Goal: Check status: Check status

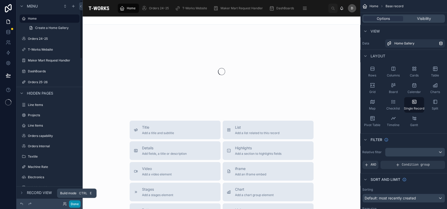
click at [79, 205] on button "Done" at bounding box center [75, 203] width 12 height 7
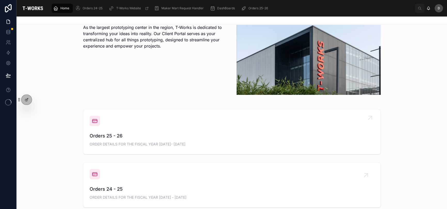
scroll to position [129, 0]
click at [184, 133] on span "Orders 25 - 26" at bounding box center [232, 135] width 285 height 7
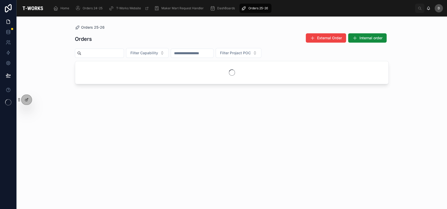
click at [124, 53] on input "text" at bounding box center [102, 53] width 42 height 7
type input "****"
click at [136, 35] on div "Orders External Order Internal order" at bounding box center [232, 39] width 314 height 12
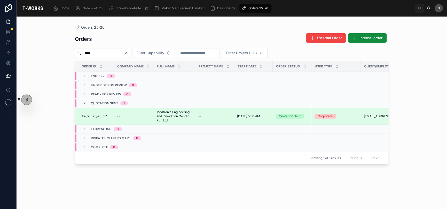
click at [169, 116] on span "Medtronic Engineering and Innovation Center Pvt. Ltd" at bounding box center [174, 116] width 36 height 12
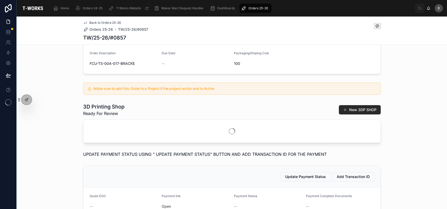
scroll to position [138, 0]
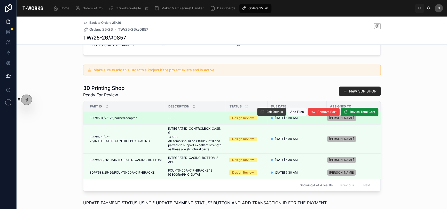
click at [271, 114] on span "Edit Details" at bounding box center [275, 112] width 16 height 4
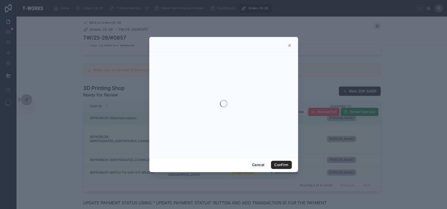
click at [289, 46] on icon at bounding box center [289, 45] width 4 height 4
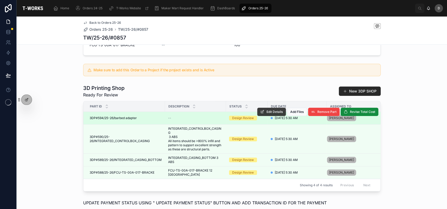
click at [267, 114] on span "Edit Details" at bounding box center [275, 112] width 16 height 4
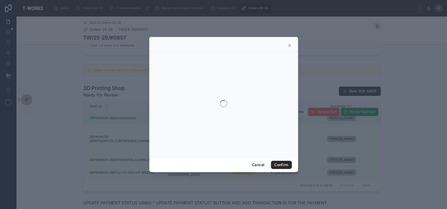
click at [290, 46] on icon at bounding box center [289, 45] width 4 height 4
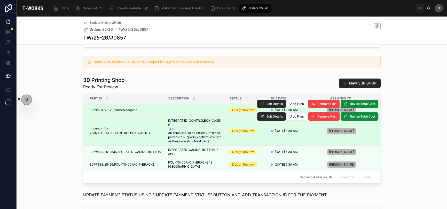
scroll to position [146, 0]
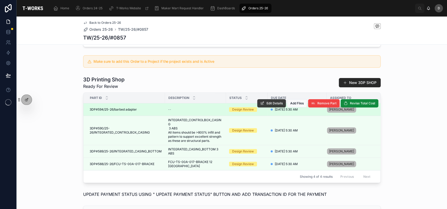
click at [267, 105] on span "Edit Details" at bounding box center [275, 103] width 16 height 4
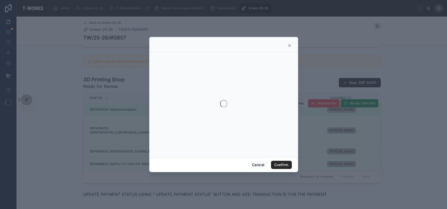
click at [289, 45] on icon at bounding box center [289, 45] width 2 height 2
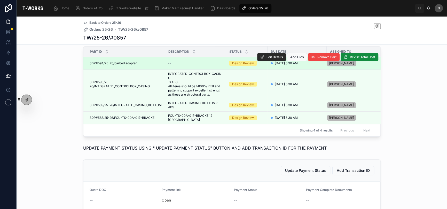
scroll to position [189, 0]
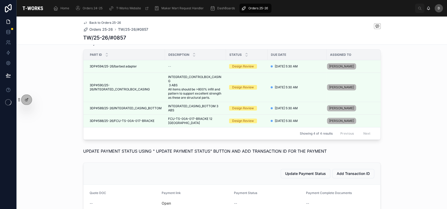
click at [0, 0] on button "Edit Details" at bounding box center [0, 0] width 0 height 0
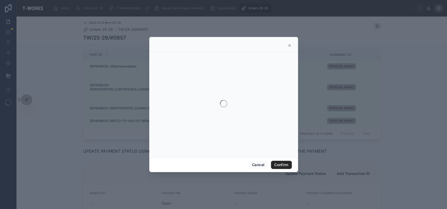
click at [287, 44] on icon at bounding box center [289, 45] width 4 height 4
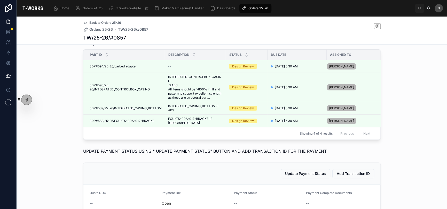
click at [0, 0] on span "Edit Details" at bounding box center [0, 0] width 0 height 0
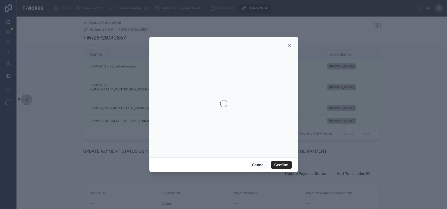
click at [291, 45] on icon at bounding box center [289, 45] width 4 height 4
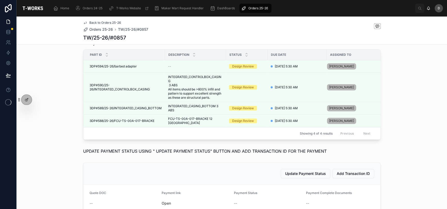
click at [0, 0] on icon at bounding box center [0, 0] width 0 height 0
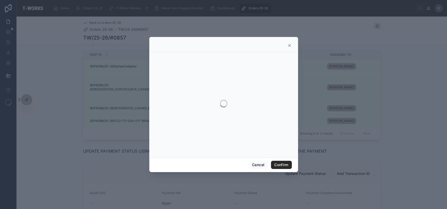
click at [289, 45] on icon at bounding box center [289, 45] width 4 height 4
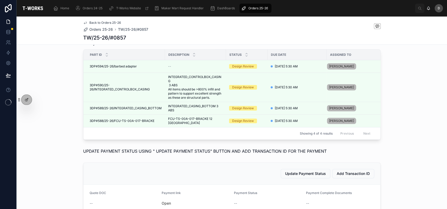
click at [0, 0] on button "Edit Details" at bounding box center [0, 0] width 0 height 0
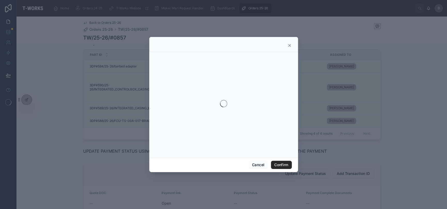
click at [292, 43] on div at bounding box center [223, 44] width 149 height 15
click at [291, 44] on icon at bounding box center [289, 45] width 4 height 4
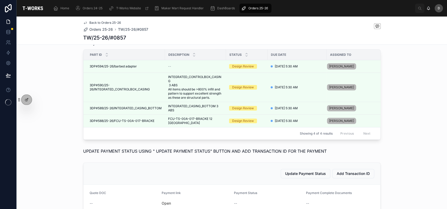
click at [0, 0] on span "Edit Details" at bounding box center [0, 0] width 0 height 0
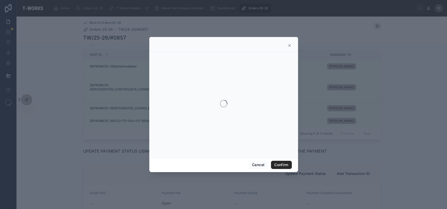
click at [287, 46] on icon at bounding box center [289, 45] width 4 height 4
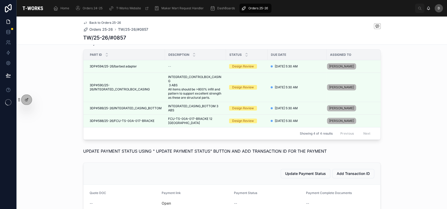
click at [0, 0] on icon at bounding box center [0, 0] width 0 height 0
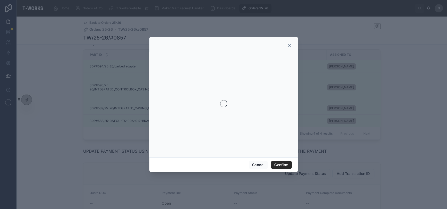
click at [288, 45] on icon at bounding box center [289, 45] width 2 height 2
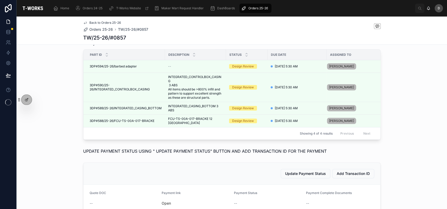
click at [0, 0] on span "Edit Details" at bounding box center [0, 0] width 0 height 0
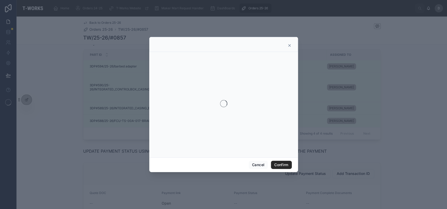
click at [290, 43] on div at bounding box center [223, 44] width 149 height 15
click at [290, 44] on icon at bounding box center [289, 45] width 4 height 4
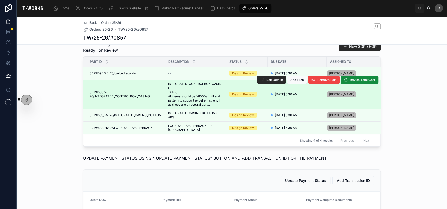
scroll to position [172, 0]
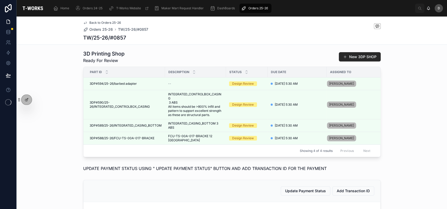
click at [0, 0] on button "Edit Details" at bounding box center [0, 0] width 0 height 0
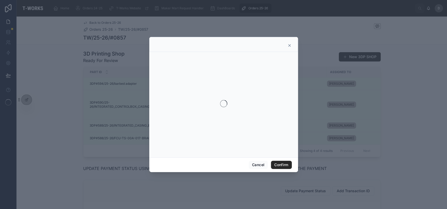
click at [289, 46] on icon at bounding box center [289, 45] width 2 height 2
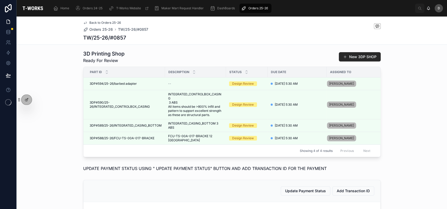
click at [0, 0] on span "Edit Details" at bounding box center [0, 0] width 0 height 0
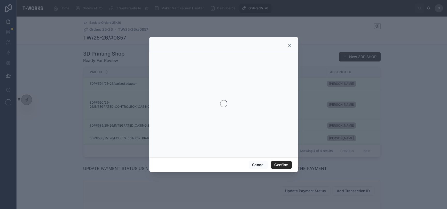
click at [292, 42] on div at bounding box center [223, 44] width 149 height 15
click at [291, 43] on icon at bounding box center [289, 45] width 4 height 4
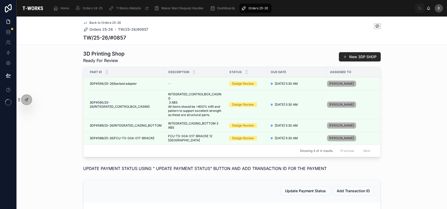
click at [0, 0] on span "Edit Details" at bounding box center [0, 0] width 0 height 0
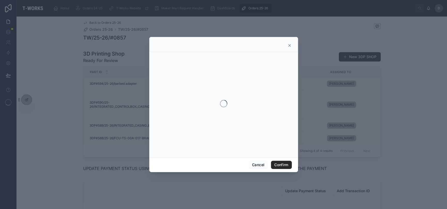
click at [289, 45] on icon at bounding box center [289, 45] width 2 height 2
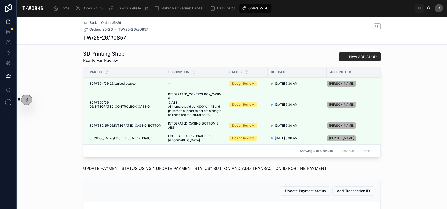
click at [0, 0] on span "Edit Details" at bounding box center [0, 0] width 0 height 0
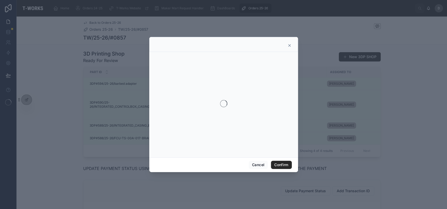
click at [291, 45] on icon at bounding box center [289, 45] width 4 height 4
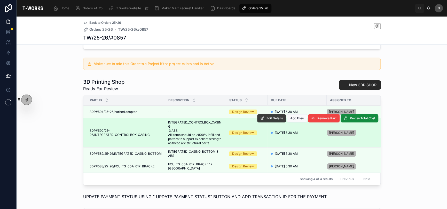
scroll to position [155, 0]
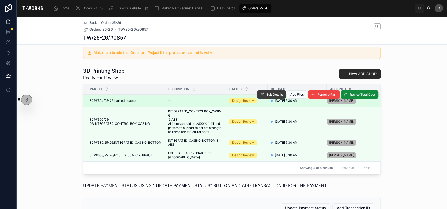
click at [269, 97] on span "Edit Details" at bounding box center [275, 94] width 16 height 4
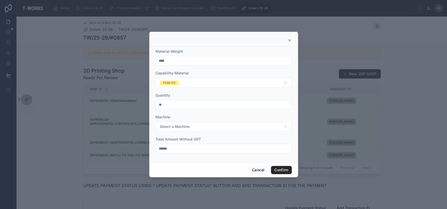
click at [288, 41] on icon at bounding box center [289, 40] width 4 height 4
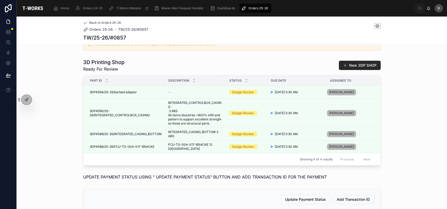
scroll to position [0, 8]
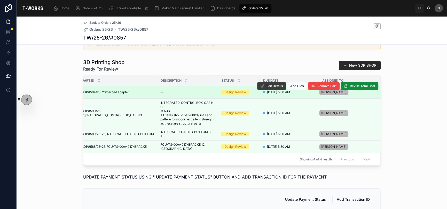
click at [267, 88] on span "Edit Details" at bounding box center [275, 86] width 16 height 4
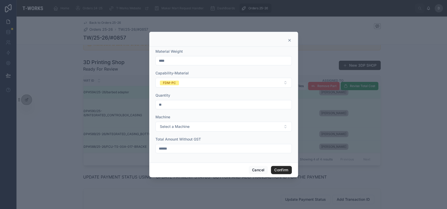
drag, startPoint x: 168, startPoint y: 102, endPoint x: 157, endPoint y: 103, distance: 11.6
click at [157, 103] on input "**" at bounding box center [224, 104] width 136 height 7
click at [290, 39] on icon at bounding box center [289, 40] width 2 height 2
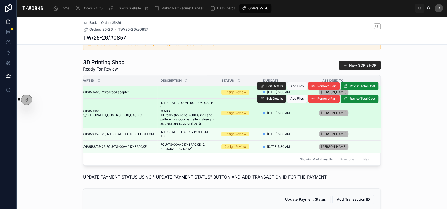
scroll to position [0, 0]
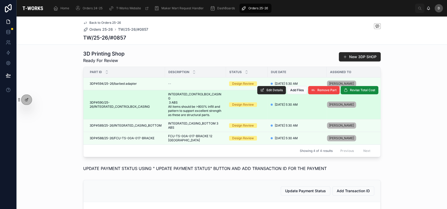
scroll to position [163, 0]
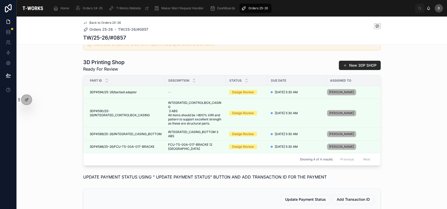
click at [78, 115] on div "3D Printing Shop Ready For Review New 3DP SHOP Part ID Description Status Due D…" at bounding box center [232, 112] width 430 height 111
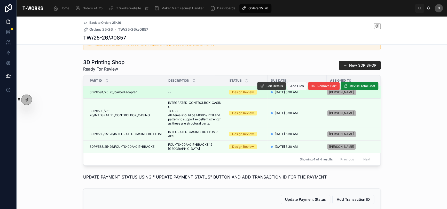
click at [262, 90] on button "Edit Details" at bounding box center [271, 86] width 29 height 8
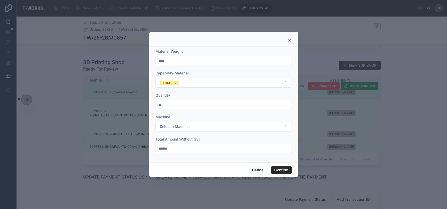
drag, startPoint x: 182, startPoint y: 106, endPoint x: 163, endPoint y: 102, distance: 19.4
click at [163, 102] on input "**" at bounding box center [224, 104] width 136 height 7
drag, startPoint x: 163, startPoint y: 104, endPoint x: 155, endPoint y: 104, distance: 7.8
click at [155, 104] on div "**" at bounding box center [223, 104] width 136 height 9
click at [290, 42] on icon at bounding box center [289, 40] width 4 height 4
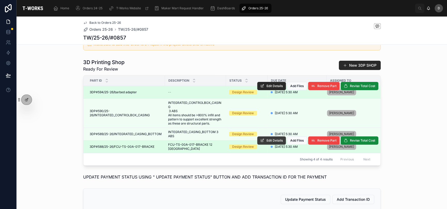
click at [269, 145] on button "Edit Details" at bounding box center [271, 140] width 29 height 8
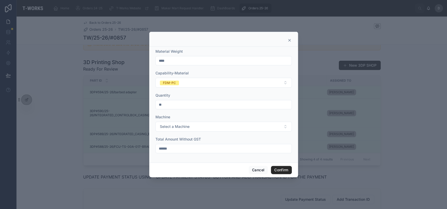
click at [289, 40] on icon at bounding box center [289, 40] width 2 height 2
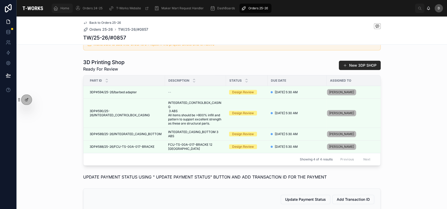
click at [65, 9] on span "Home" at bounding box center [64, 8] width 9 height 4
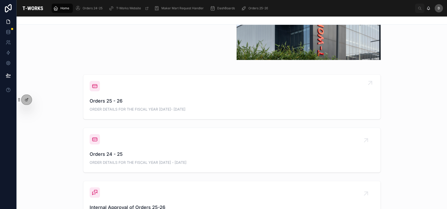
click at [141, 82] on div "Orders 25 - 26 ORDER DETAILS FOR THE FISCAL YEAR [DATE]- [DATE]" at bounding box center [232, 97] width 285 height 32
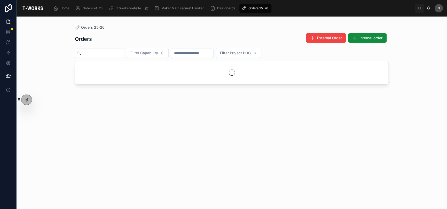
click at [124, 50] on input "text" at bounding box center [102, 53] width 42 height 7
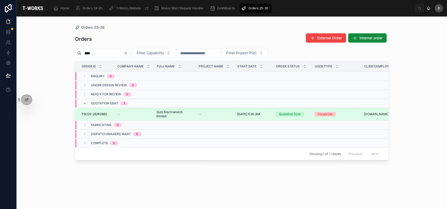
type input "****"
click at [203, 112] on div "--" at bounding box center [214, 114] width 33 height 4
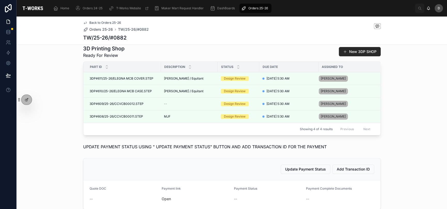
scroll to position [163, 0]
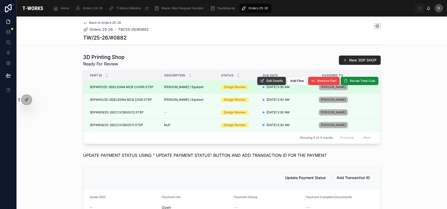
click at [273, 83] on span "Edit Details" at bounding box center [275, 81] width 16 height 4
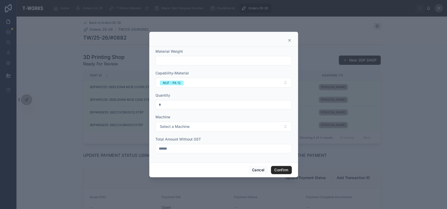
click at [291, 40] on icon at bounding box center [289, 40] width 4 height 4
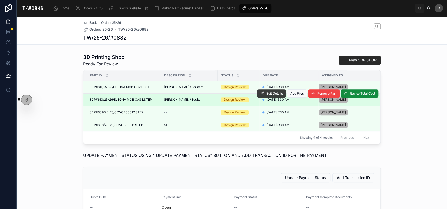
click at [270, 97] on button "Edit Details" at bounding box center [271, 93] width 29 height 8
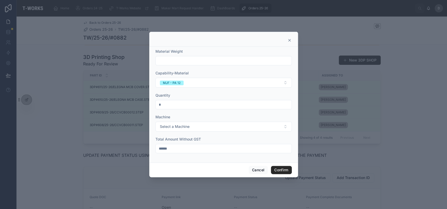
click at [290, 41] on icon at bounding box center [289, 40] width 2 height 2
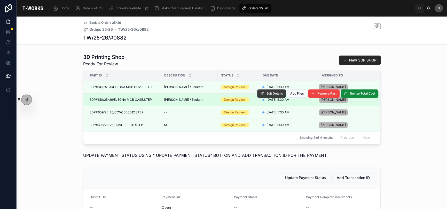
click at [263, 98] on button "Edit Details" at bounding box center [271, 93] width 29 height 8
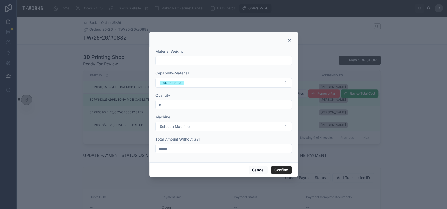
click at [290, 42] on icon at bounding box center [289, 40] width 4 height 4
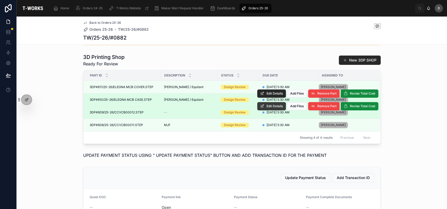
click at [274, 108] on span "Edit Details" at bounding box center [275, 106] width 16 height 4
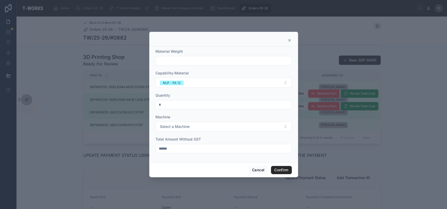
click at [288, 39] on icon at bounding box center [289, 40] width 4 height 4
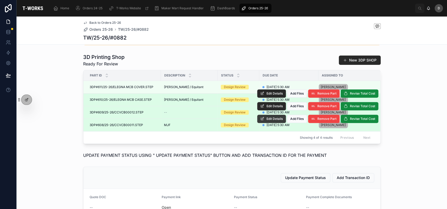
click at [274, 121] on span "Edit Details" at bounding box center [275, 119] width 16 height 4
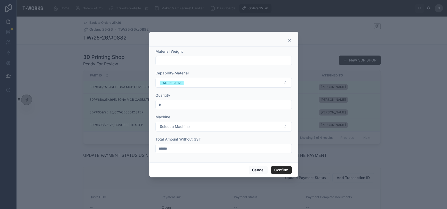
click at [289, 40] on icon at bounding box center [289, 40] width 2 height 2
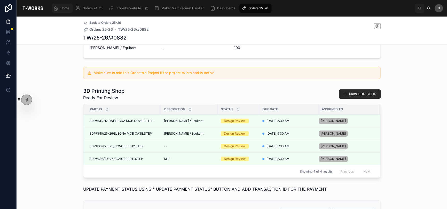
scroll to position [172, 0]
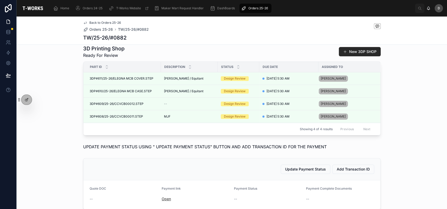
click at [165, 201] on link "Open" at bounding box center [166, 199] width 9 height 4
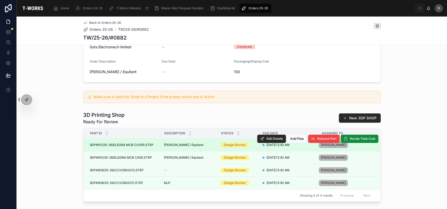
scroll to position [120, 0]
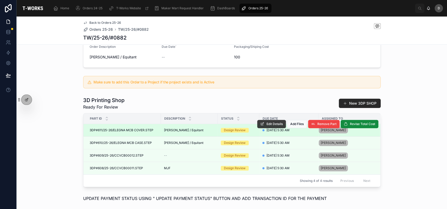
click at [267, 126] on span "Edit Details" at bounding box center [275, 124] width 16 height 4
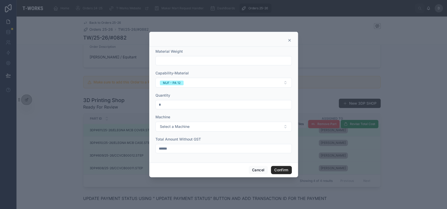
click at [291, 38] on div at bounding box center [223, 39] width 149 height 15
click at [287, 42] on icon at bounding box center [289, 40] width 4 height 4
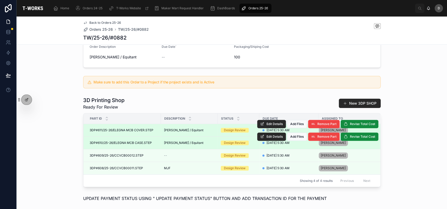
click at [266, 143] on div "Edit Details Add Files Remove Part Revise Total Cost" at bounding box center [317, 136] width 121 height 12
click at [267, 139] on span "Edit Details" at bounding box center [275, 137] width 16 height 4
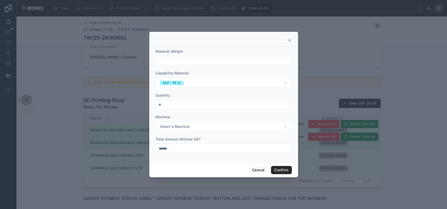
click at [290, 41] on icon at bounding box center [289, 40] width 4 height 4
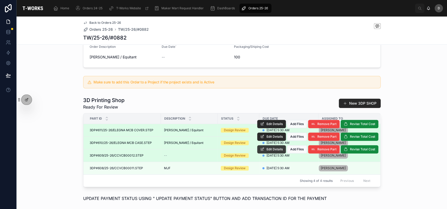
click at [270, 153] on button "Edit Details" at bounding box center [271, 149] width 29 height 8
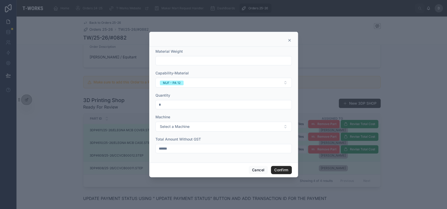
click at [290, 41] on icon at bounding box center [289, 40] width 4 height 4
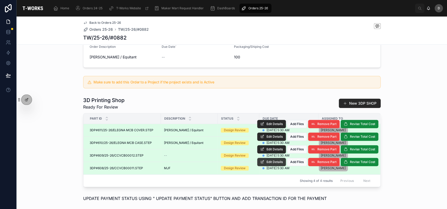
click at [276, 164] on span "Edit Details" at bounding box center [275, 162] width 16 height 4
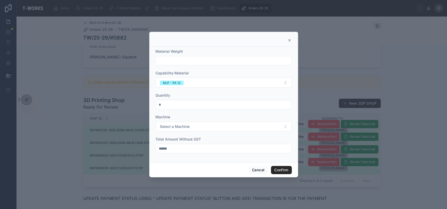
click at [290, 39] on icon at bounding box center [289, 40] width 2 height 2
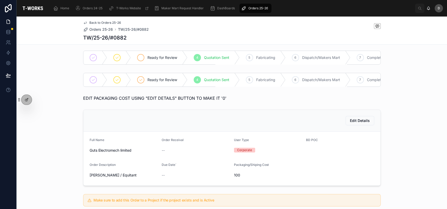
scroll to position [0, 0]
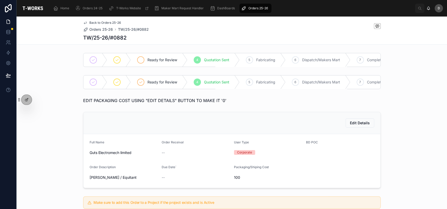
click at [161, 62] on div "Ready for Review" at bounding box center [159, 59] width 57 height 13
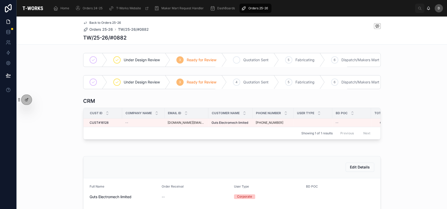
click at [239, 58] on div "4 Quotation Sent" at bounding box center [253, 59] width 52 height 13
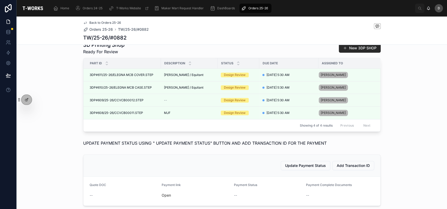
scroll to position [232, 0]
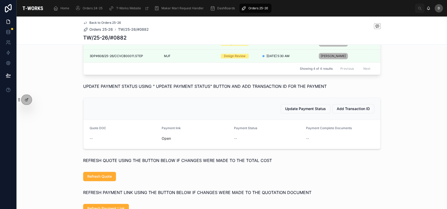
click at [164, 141] on span "Open" at bounding box center [196, 138] width 68 height 5
click at [165, 140] on link "Open" at bounding box center [166, 138] width 9 height 4
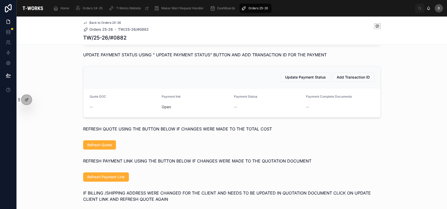
scroll to position [293, 0]
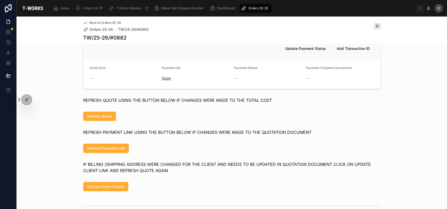
click at [162, 80] on link "Open" at bounding box center [166, 78] width 9 height 4
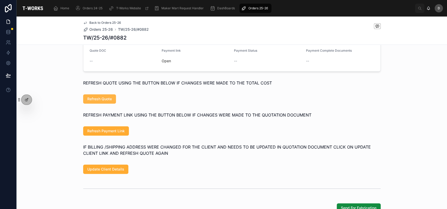
click at [105, 101] on span "Refresh Quote" at bounding box center [99, 98] width 25 height 5
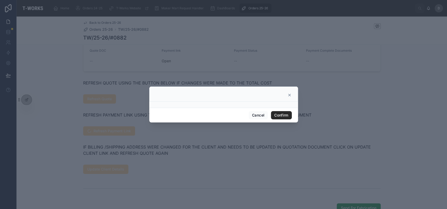
click at [289, 93] on div at bounding box center [223, 94] width 149 height 15
click at [283, 97] on div at bounding box center [224, 95] width 136 height 4
click at [290, 94] on icon at bounding box center [289, 95] width 4 height 4
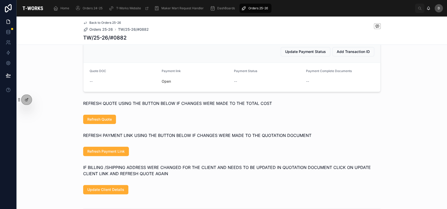
scroll to position [275, 0]
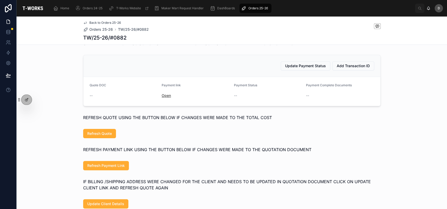
click at [165, 98] on link "Open" at bounding box center [166, 95] width 9 height 4
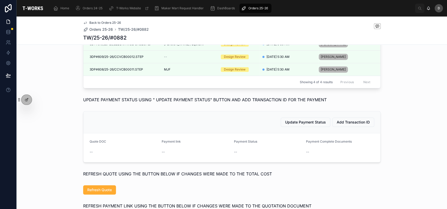
scroll to position [0, 0]
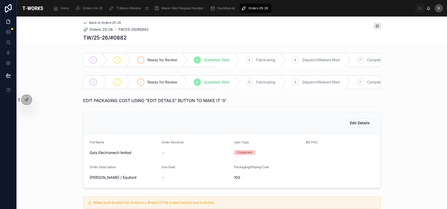
click at [169, 59] on span "Ready for Review" at bounding box center [162, 59] width 30 height 5
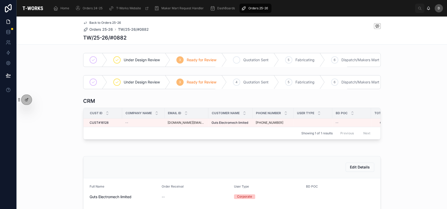
click at [249, 60] on span "Quotation Sent" at bounding box center [255, 59] width 25 height 5
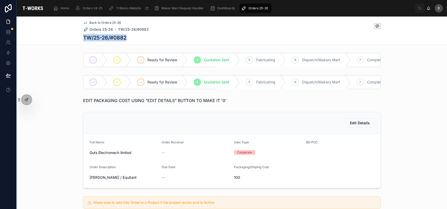
drag, startPoint x: 126, startPoint y: 37, endPoint x: 82, endPoint y: 37, distance: 44.2
click at [83, 37] on div "TW/25-26/#0882" at bounding box center [232, 37] width 298 height 7
copy h1 "TW/25-26/#0882"
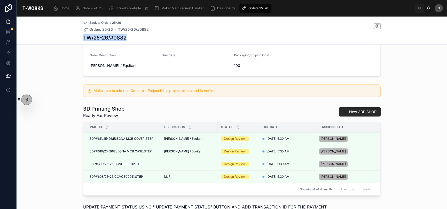
scroll to position [69, 0]
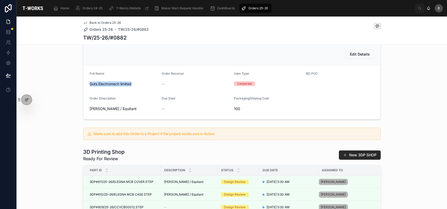
drag, startPoint x: 115, startPoint y: 90, endPoint x: 81, endPoint y: 88, distance: 34.7
click at [83, 88] on div "Edit Details Full Name Guts Electromech limited Order Receival -- User Type Cor…" at bounding box center [232, 81] width 298 height 76
copy span "Guts Electromech limited"
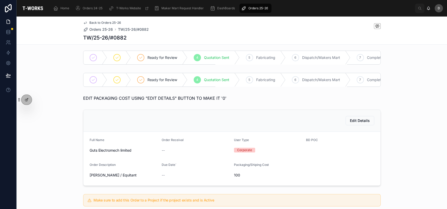
scroll to position [0, 0]
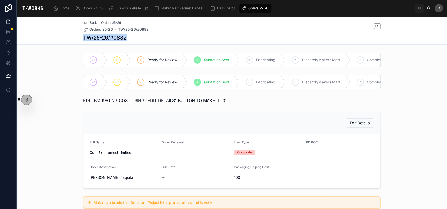
drag, startPoint x: 127, startPoint y: 40, endPoint x: 81, endPoint y: 37, distance: 46.0
click at [81, 37] on div "Back to Orders 25-26 Orders 25-26 TW/25-26/#0882 TW/25-26/#0882" at bounding box center [232, 31] width 430 height 28
copy h1 "TW/25-26/#0882"
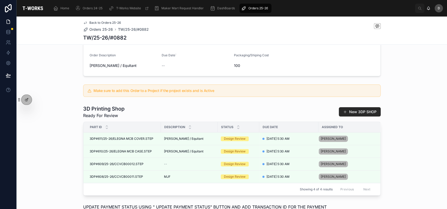
click at [57, 135] on div "3D Printing Shop Ready For Review New 3DP SHOP Part ID Description Status Due D…" at bounding box center [232, 150] width 430 height 95
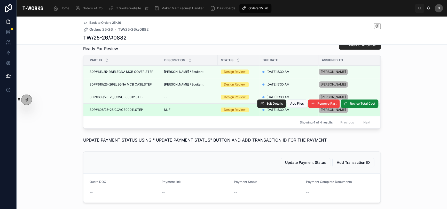
scroll to position [172, 0]
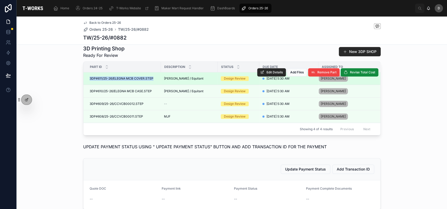
drag, startPoint x: 145, startPoint y: 88, endPoint x: 87, endPoint y: 88, distance: 58.4
click at [87, 85] on td "3DP#611/25-26/ELEGNA MCB COVER.STEP 3DP#611/25-26/ELEGNA MCB COVER.STEP" at bounding box center [121, 78] width 77 height 13
copy span "3DP#611/25-26/ELEGNA MCB COVER.STEP"
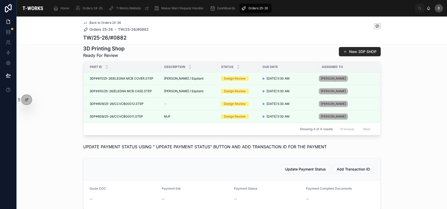
click at [54, 129] on div "3D Printing Shop Ready For Review New 3DP SHOP Part ID Description Status Due D…" at bounding box center [232, 90] width 430 height 95
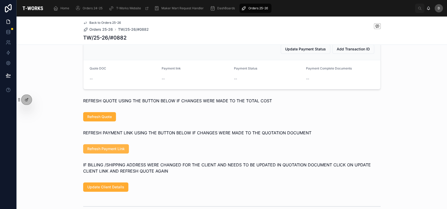
scroll to position [293, 0]
click at [117, 151] on span "Refresh Payment Link" at bounding box center [105, 148] width 37 height 5
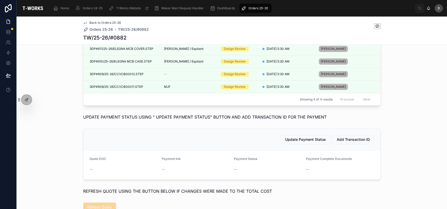
scroll to position [189, 0]
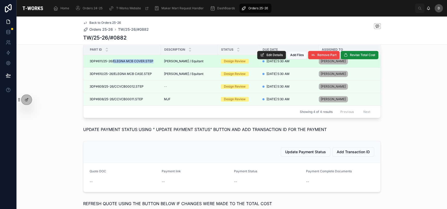
drag, startPoint x: 152, startPoint y: 68, endPoint x: 111, endPoint y: 70, distance: 41.7
click at [111, 63] on div "3DP#611/25-26/ELEGNA MCB COVER.STEP 3DP#611/25-26/ELEGNA MCB COVER.STEP" at bounding box center [124, 61] width 68 height 4
copy span "ELEGNA MCB COVER.STEP"
click at [142, 65] on td "3DP#611/25-26/ELEGNA MCB COVER.STEP 3DP#611/25-26/ELEGNA MCB COVER.STEP" at bounding box center [121, 61] width 77 height 13
drag, startPoint x: 152, startPoint y: 68, endPoint x: 85, endPoint y: 67, distance: 66.9
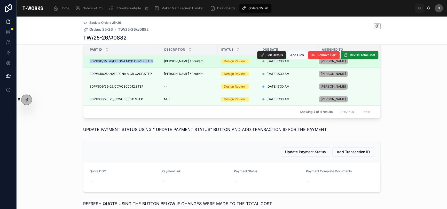
click at [85, 67] on td "3DP#611/25-26/ELEGNA MCB COVER.STEP 3DP#611/25-26/ELEGNA MCB COVER.STEP" at bounding box center [121, 61] width 77 height 13
copy span "3DP#611/25-26/ELEGNA MCB COVER.STEP"
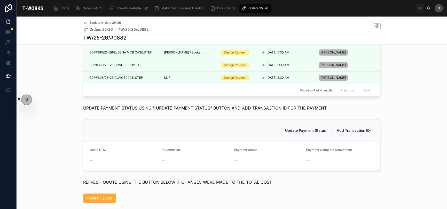
scroll to position [215, 0]
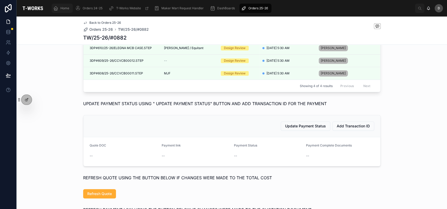
click at [64, 7] on span "Home" at bounding box center [64, 8] width 9 height 4
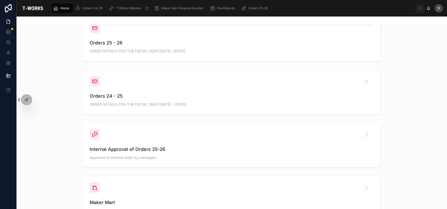
scroll to position [221, 0]
click at [188, 51] on span "ORDER DETAILS FOR THE FISCAL YEAR [DATE]- [DATE]" at bounding box center [232, 51] width 285 height 5
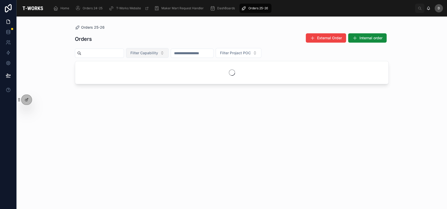
click at [158, 53] on span "Filter Capability" at bounding box center [144, 52] width 28 height 5
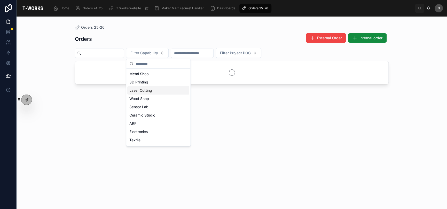
click at [159, 83] on div "3D Printing" at bounding box center [158, 82] width 62 height 8
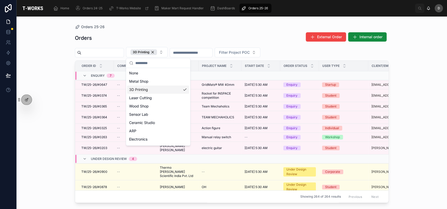
click at [52, 69] on div "Orders 25-26 Orders External Order Internal order 3D Printing Filter Project PO…" at bounding box center [232, 113] width 430 height 192
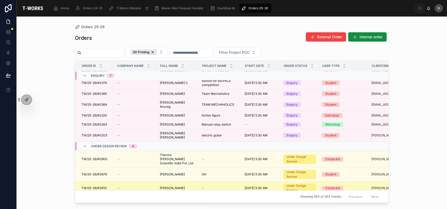
scroll to position [52, 0]
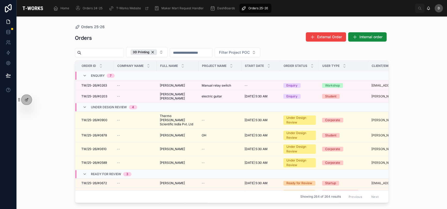
click at [105, 52] on input "text" at bounding box center [102, 52] width 42 height 7
type input "****"
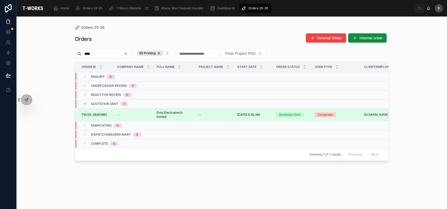
click at [162, 114] on span "Guts Electromech limited" at bounding box center [174, 115] width 36 height 8
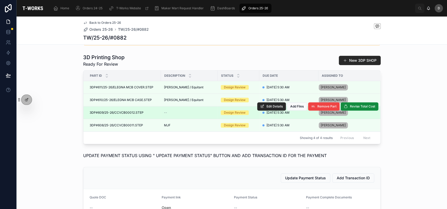
scroll to position [163, 0]
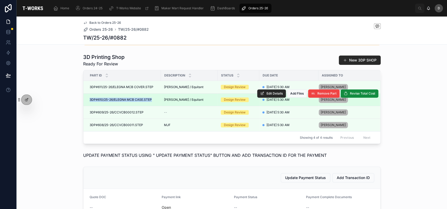
drag, startPoint x: 150, startPoint y: 107, endPoint x: 85, endPoint y: 109, distance: 64.9
click at [85, 106] on td "3DP#610/25-26/ELEGNA MCB CASE.STEP 3DP#610/25-26/ELEGNA MCB CASE.STEP" at bounding box center [121, 99] width 77 height 13
copy span "3DP#610/25-26/ELEGNA MCB CASE.STEP"
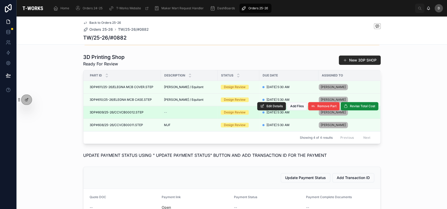
copy span "3DP#609/25-26/CCVCB00012.STEP"
drag, startPoint x: 140, startPoint y: 121, endPoint x: 87, endPoint y: 119, distance: 53.7
click at [87, 119] on td "3DP#609/25-26/CCVCB00012.STEP 3DP#609/25-26/CCVCB00012.STEP" at bounding box center [121, 112] width 77 height 13
copy span "3DP#609/25-26/CCVCB00012.STEP"
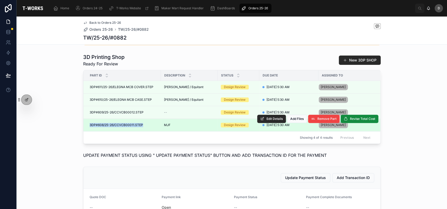
drag, startPoint x: 141, startPoint y: 132, endPoint x: 87, endPoint y: 131, distance: 53.7
click at [90, 127] on div "3DP#608/25-26/CCVCB00011.STEP 3DP#608/25-26/CCVCB00011.STEP" at bounding box center [124, 125] width 68 height 4
copy span "3DP#608/25-26/CCVCB00011.STEP"
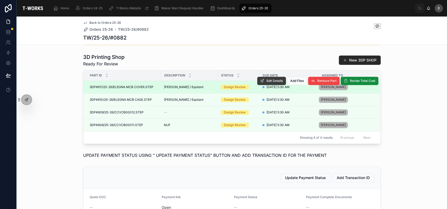
click at [273, 85] on button "Edit Details" at bounding box center [271, 81] width 29 height 8
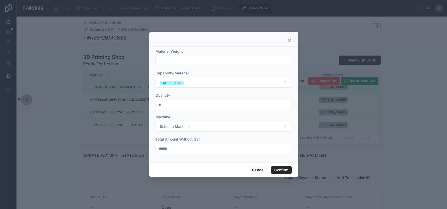
click at [291, 38] on icon at bounding box center [289, 40] width 4 height 4
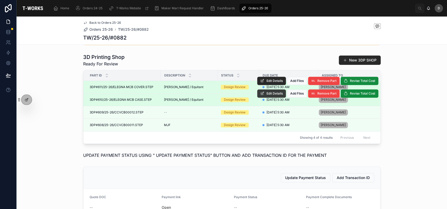
click at [270, 98] on button "Edit Details" at bounding box center [271, 93] width 29 height 8
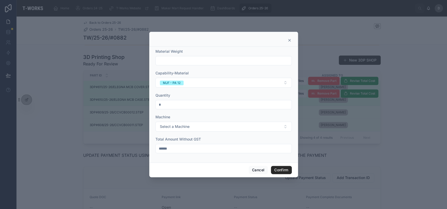
click at [292, 40] on div at bounding box center [223, 39] width 149 height 15
click at [289, 41] on icon at bounding box center [289, 40] width 2 height 2
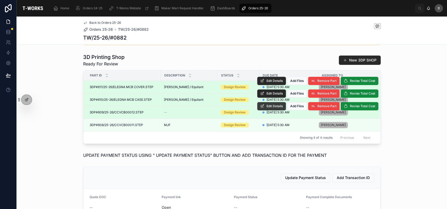
click at [267, 108] on span "Edit Details" at bounding box center [275, 106] width 16 height 4
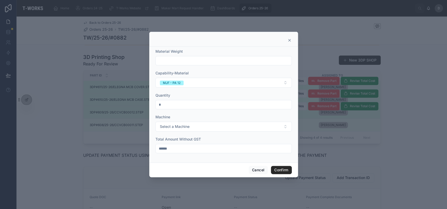
click at [289, 41] on icon at bounding box center [289, 40] width 4 height 4
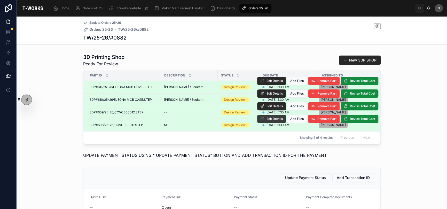
click at [270, 121] on span "Edit Details" at bounding box center [275, 119] width 16 height 4
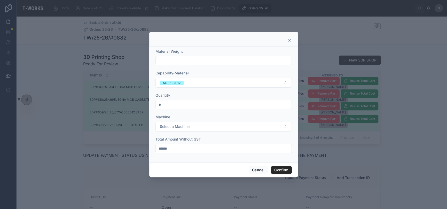
click at [292, 41] on div at bounding box center [223, 39] width 149 height 15
click at [291, 41] on icon at bounding box center [289, 40] width 4 height 4
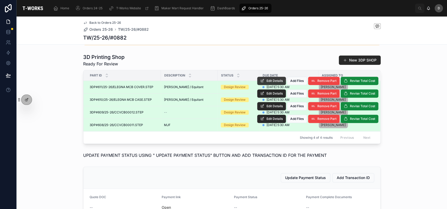
click at [267, 83] on span "Edit Details" at bounding box center [275, 81] width 16 height 4
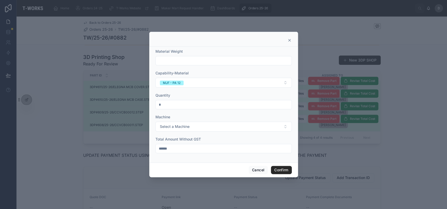
drag, startPoint x: 168, startPoint y: 146, endPoint x: 162, endPoint y: 147, distance: 6.5
click at [162, 147] on div "******" at bounding box center [223, 148] width 136 height 9
drag, startPoint x: 177, startPoint y: 148, endPoint x: 155, endPoint y: 146, distance: 22.3
click at [155, 146] on div "Material Weight Capability-Material MJF - PA 12 Quantity * Machine Select a Mac…" at bounding box center [223, 105] width 149 height 116
click at [292, 171] on div "Cancel Confirm" at bounding box center [223, 169] width 149 height 15
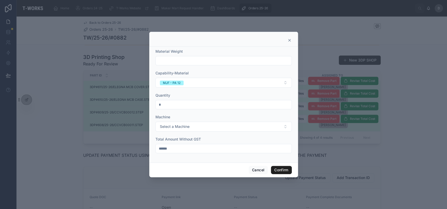
click at [287, 170] on button "Confirm" at bounding box center [281, 170] width 21 height 8
click at [290, 41] on icon at bounding box center [289, 40] width 2 height 2
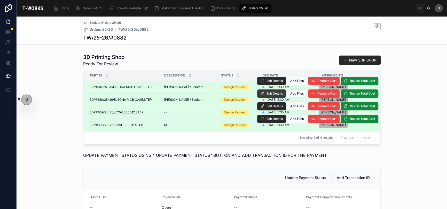
click at [272, 98] on button "Edit Details" at bounding box center [271, 93] width 29 height 8
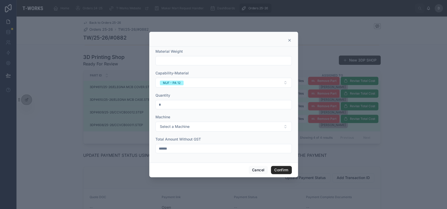
drag, startPoint x: 183, startPoint y: 148, endPoint x: 149, endPoint y: 150, distance: 33.8
click at [149, 150] on div "Material Weight Capability-Material MJF - PA 12 Quantity * Machine Select a Mac…" at bounding box center [223, 105] width 149 height 116
click at [152, 144] on div "Material Weight Capability-Material MJF - PA 12 Quantity * Machine Select a Mac…" at bounding box center [223, 105] width 149 height 116
click at [288, 41] on icon at bounding box center [289, 40] width 2 height 2
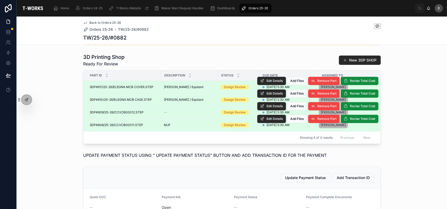
click at [267, 107] on div "Edit Details Add Files Remove Part Revise Total Cost" at bounding box center [317, 106] width 121 height 12
click at [268, 110] on button "Edit Details" at bounding box center [271, 106] width 29 height 8
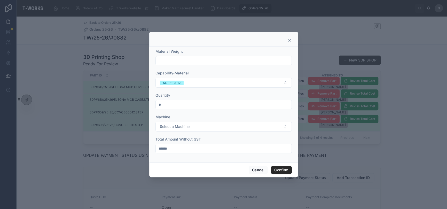
click at [190, 152] on input "******" at bounding box center [224, 148] width 136 height 7
click at [289, 42] on icon at bounding box center [289, 40] width 4 height 4
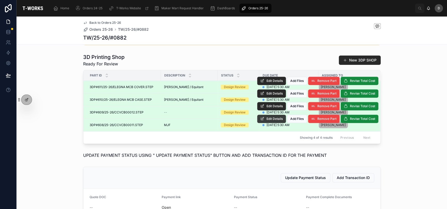
click at [262, 123] on button "Edit Details" at bounding box center [271, 119] width 29 height 8
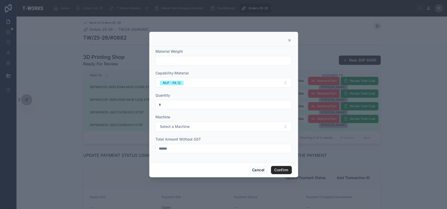
drag, startPoint x: 184, startPoint y: 147, endPoint x: 141, endPoint y: 151, distance: 43.0
click at [141, 151] on div "Material Weight Capability-Material MJF - PA 12 Quantity * Machine Select a Mac…" at bounding box center [223, 104] width 447 height 209
click at [288, 41] on icon at bounding box center [289, 40] width 4 height 4
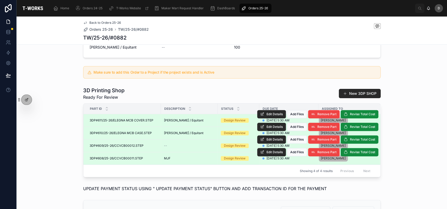
scroll to position [138, 0]
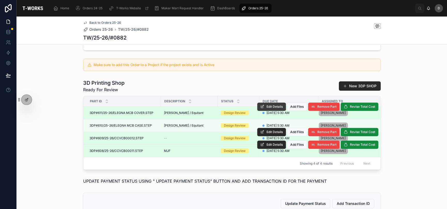
click at [261, 109] on icon at bounding box center [262, 107] width 4 height 4
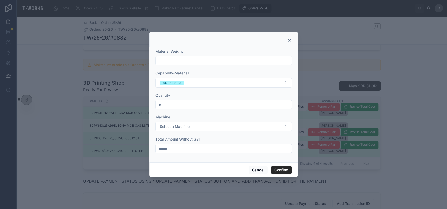
drag, startPoint x: 179, startPoint y: 149, endPoint x: 141, endPoint y: 147, distance: 38.5
click at [141, 147] on div "Material Weight Capability-Material MJF - PA 12 Quantity * Machine Select a Mac…" at bounding box center [223, 104] width 447 height 209
click at [289, 40] on icon at bounding box center [289, 40] width 2 height 2
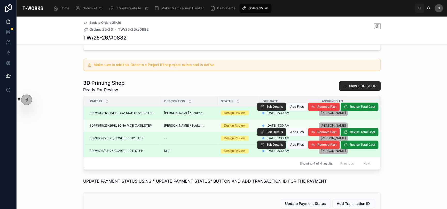
click at [0, 0] on span "Edit Details" at bounding box center [0, 0] width 0 height 0
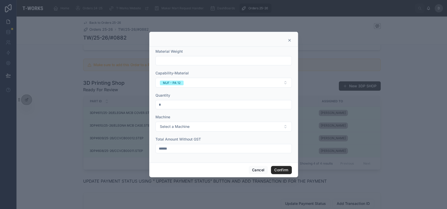
click at [199, 143] on div "Total Amount Without GST ******" at bounding box center [223, 145] width 136 height 17
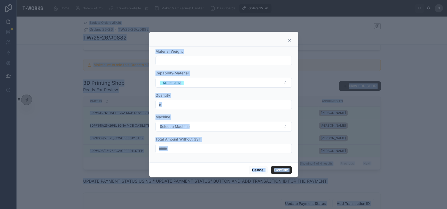
click at [199, 150] on input "******" at bounding box center [224, 148] width 136 height 7
click at [400, 84] on div at bounding box center [223, 104] width 447 height 209
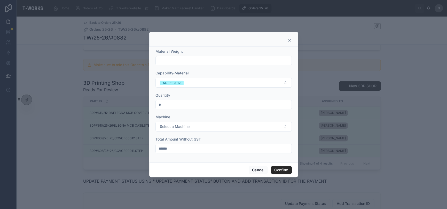
click at [201, 147] on input "******" at bounding box center [224, 148] width 136 height 7
click at [289, 40] on icon at bounding box center [289, 40] width 2 height 2
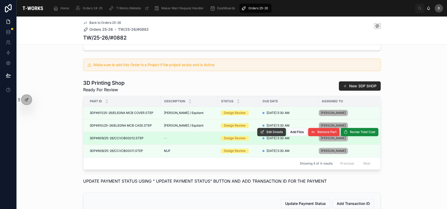
click at [275, 134] on span "Edit Details" at bounding box center [275, 132] width 16 height 4
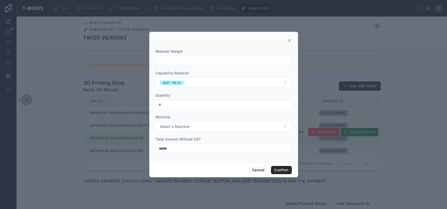
click at [179, 150] on input "******" at bounding box center [224, 148] width 136 height 7
click at [289, 40] on icon at bounding box center [289, 40] width 4 height 4
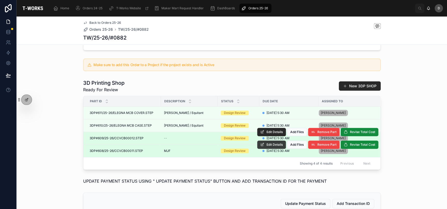
click at [271, 147] on span "Edit Details" at bounding box center [275, 145] width 16 height 4
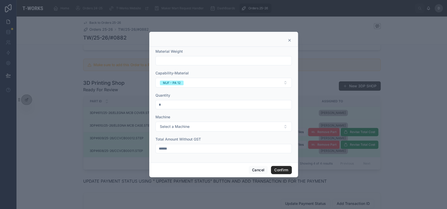
drag, startPoint x: 181, startPoint y: 147, endPoint x: 151, endPoint y: 145, distance: 30.3
click at [151, 145] on div "Material Weight Capability-Material MJF - PA 12 Quantity * Machine Select a Mac…" at bounding box center [223, 105] width 149 height 116
click at [291, 41] on icon at bounding box center [289, 40] width 4 height 4
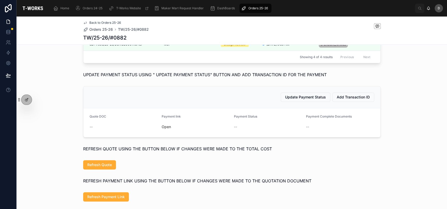
scroll to position [258, 0]
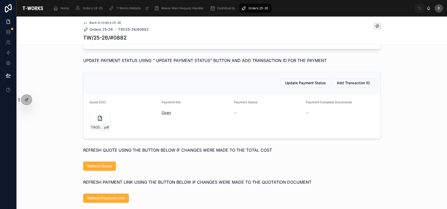
click at [169, 115] on link "Open" at bounding box center [166, 112] width 9 height 4
click at [90, 123] on div "TW25-26#0882 .pdf" at bounding box center [100, 120] width 21 height 21
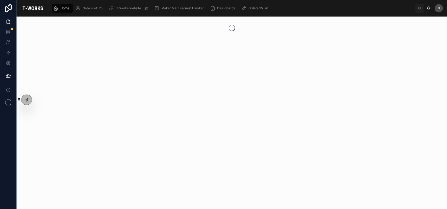
click at [62, 7] on span "Home" at bounding box center [64, 8] width 9 height 4
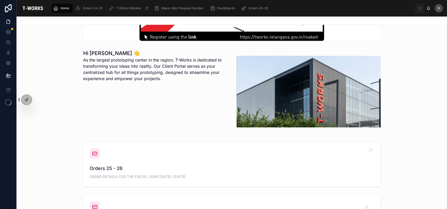
scroll to position [103, 0]
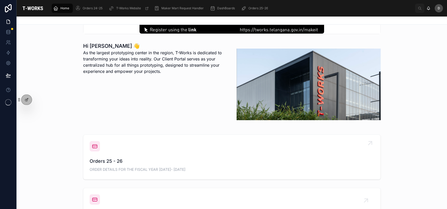
click at [169, 161] on span "Orders 25 - 26" at bounding box center [232, 161] width 285 height 7
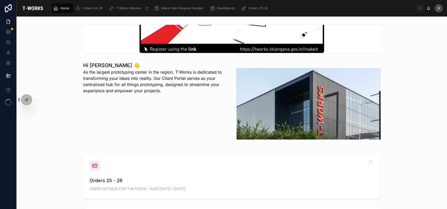
scroll to position [129, 0]
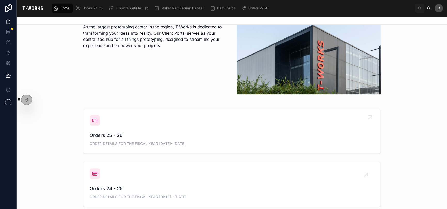
click at [160, 125] on div "Orders 25 - 26 ORDER DETAILS FOR THE FISCAL YEAR [DATE]- [DATE]" at bounding box center [232, 131] width 285 height 32
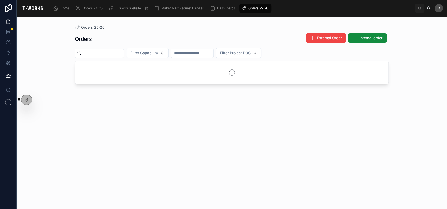
click at [111, 54] on input "text" at bounding box center [102, 53] width 42 height 7
click at [118, 52] on input "text" at bounding box center [102, 53] width 42 height 7
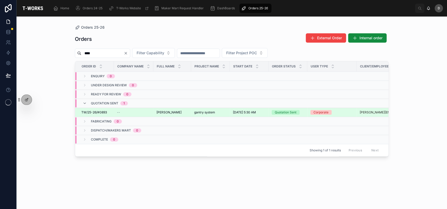
type input "****"
click at [143, 113] on div "--" at bounding box center [133, 112] width 33 height 4
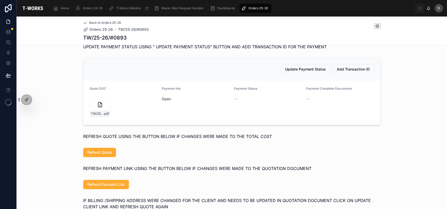
scroll to position [267, 0]
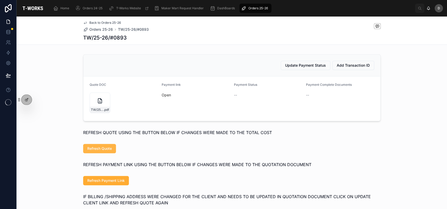
click at [93, 153] on button "Refresh Quote" at bounding box center [99, 148] width 33 height 9
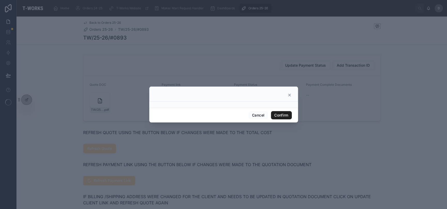
click at [277, 115] on button "Confirm" at bounding box center [281, 115] width 21 height 8
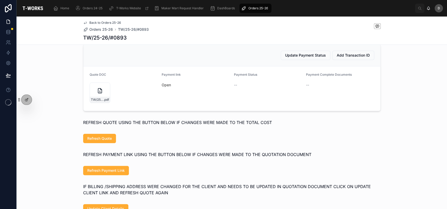
scroll to position [284, 0]
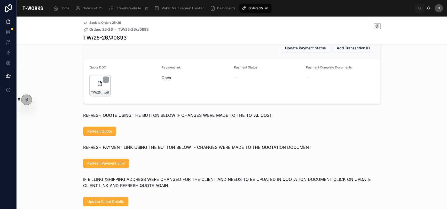
click at [91, 96] on div "TW/25-26/#0893 .pdf" at bounding box center [100, 85] width 21 height 21
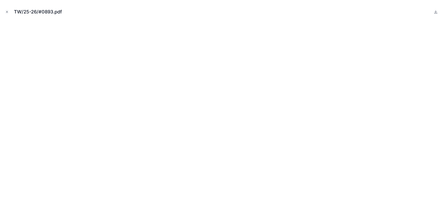
click at [4, 9] on button "Close modal" at bounding box center [7, 12] width 6 height 6
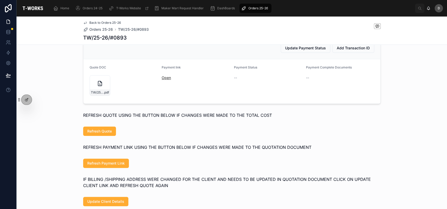
click at [165, 80] on link "Open" at bounding box center [166, 77] width 9 height 4
click at [96, 96] on div "TW/25-26/#0893 .pdf" at bounding box center [100, 85] width 21 height 21
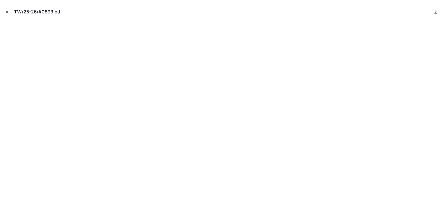
click at [7, 11] on icon "Close modal" at bounding box center [7, 12] width 4 height 4
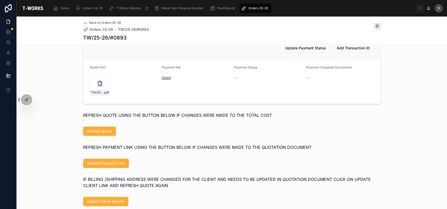
click at [167, 80] on link "Open" at bounding box center [166, 77] width 9 height 4
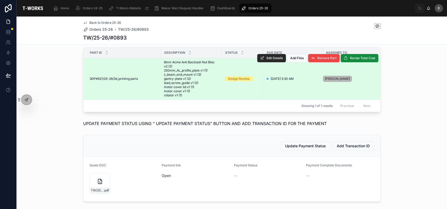
scroll to position [172, 0]
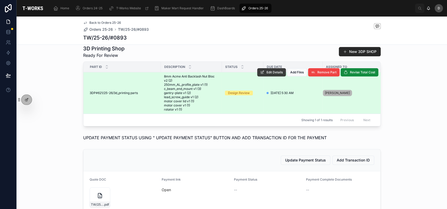
click at [263, 76] on button "Edit Details" at bounding box center [271, 72] width 29 height 8
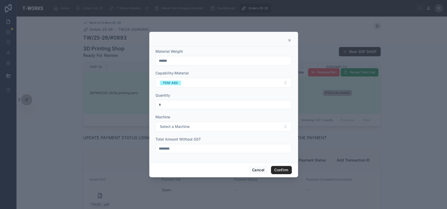
click at [289, 40] on icon at bounding box center [289, 40] width 4 height 4
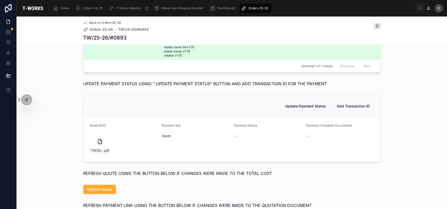
scroll to position [232, 0]
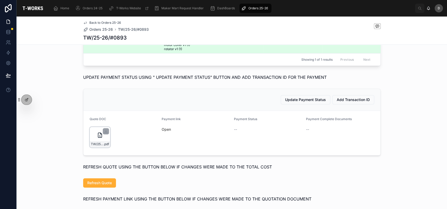
click at [92, 147] on div "TW/25-26/#0893 .pdf" at bounding box center [100, 137] width 21 height 21
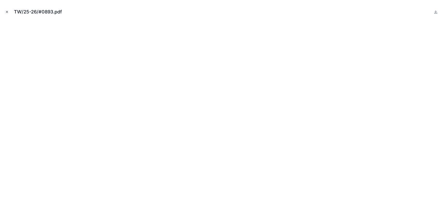
click at [7, 11] on icon "Close modal" at bounding box center [7, 12] width 4 height 4
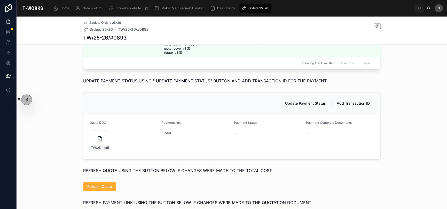
scroll to position [241, 0]
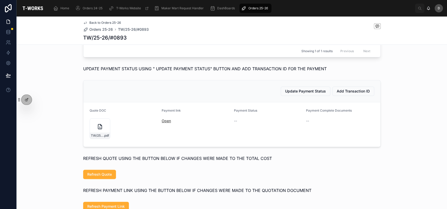
click at [166, 123] on link "Open" at bounding box center [166, 121] width 9 height 4
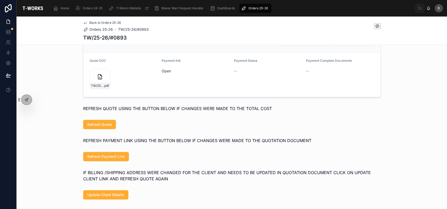
scroll to position [301, 0]
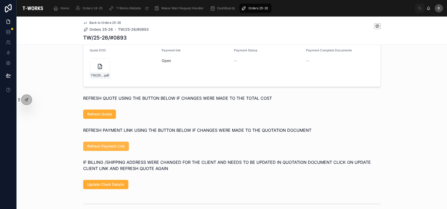
click at [115, 149] on span "Refresh Payment Link" at bounding box center [105, 146] width 37 height 5
click at [163, 63] on link "Open" at bounding box center [166, 60] width 9 height 4
click at [167, 63] on link "Open" at bounding box center [166, 60] width 9 height 4
click at [163, 63] on link "Open" at bounding box center [166, 60] width 9 height 4
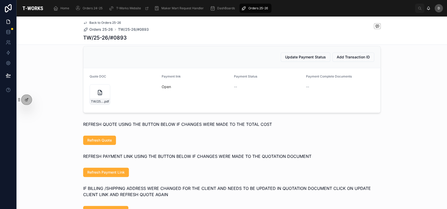
scroll to position [267, 0]
